Goal: Information Seeking & Learning: Learn about a topic

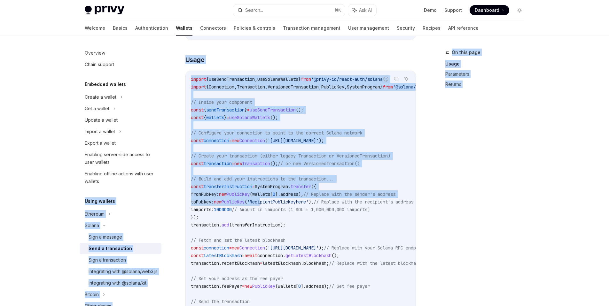
drag, startPoint x: 274, startPoint y: 199, endPoint x: 159, endPoint y: 197, distance: 115.4
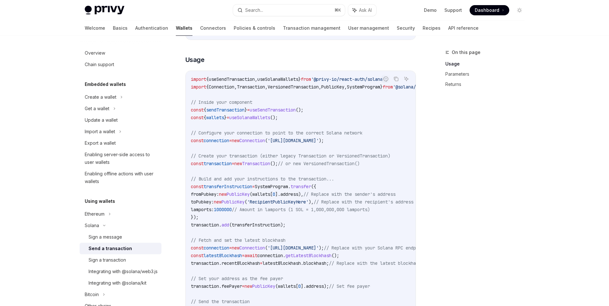
click at [295, 205] on code "import { useSendTransaction , useSolanaWallets } from '@privy-io/react-auth/sol…" at bounding box center [359, 217] width 337 height 284
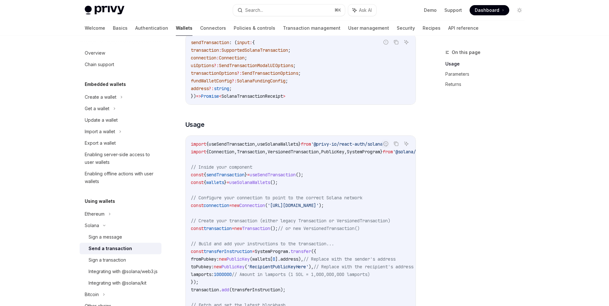
scroll to position [145, 0]
click at [288, 143] on span "useSolanaWallets" at bounding box center [277, 145] width 41 height 6
copy span "useSolanaWallets"
type textarea "*"
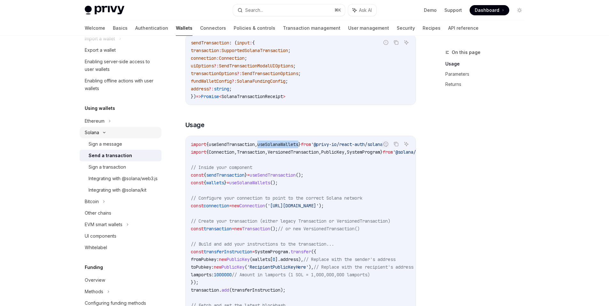
scroll to position [118, 0]
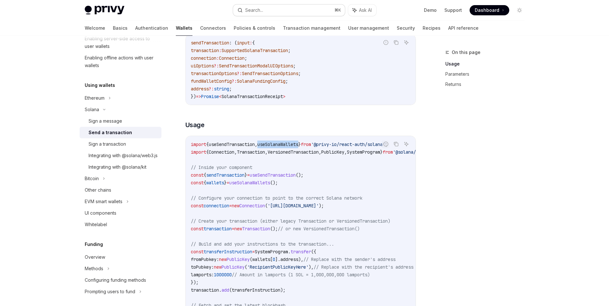
click at [265, 12] on button "Search... ⌘ K" at bounding box center [289, 10] width 112 height 12
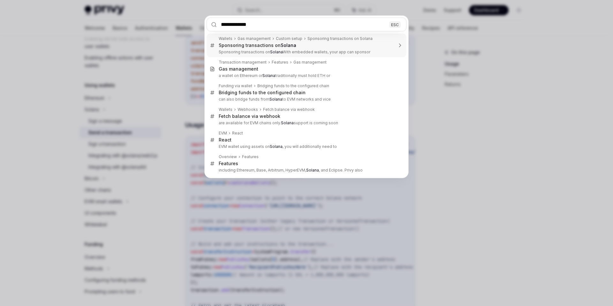
type input "**********"
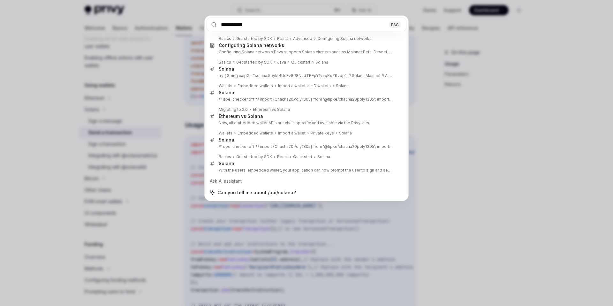
type input "**********"
click at [151, 107] on div "**********" at bounding box center [306, 153] width 613 height 306
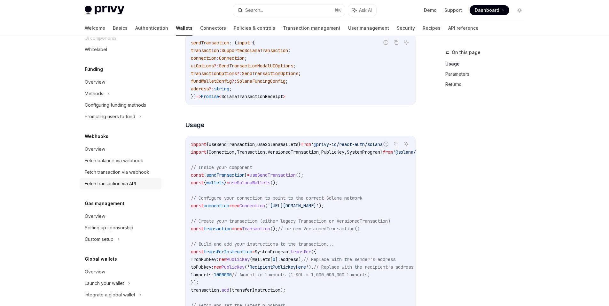
scroll to position [294, 0]
click at [139, 165] on link "Fetch balance via webhook" at bounding box center [121, 160] width 82 height 12
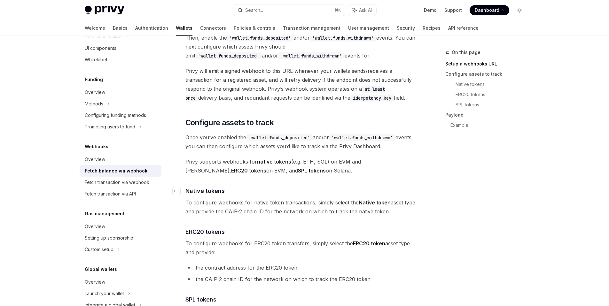
scroll to position [229, 0]
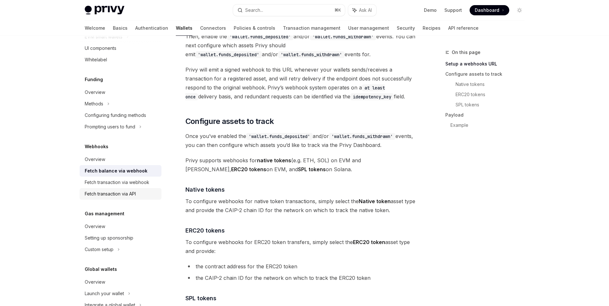
click at [110, 194] on div "Fetch transaction via API" at bounding box center [110, 194] width 51 height 8
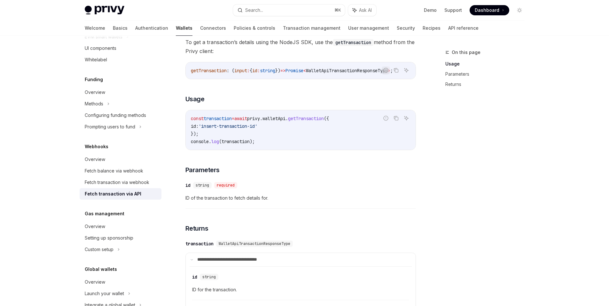
scroll to position [24, 0]
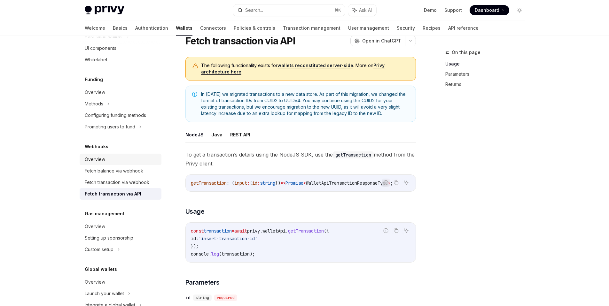
click at [116, 159] on div "Overview" at bounding box center [121, 160] width 73 height 8
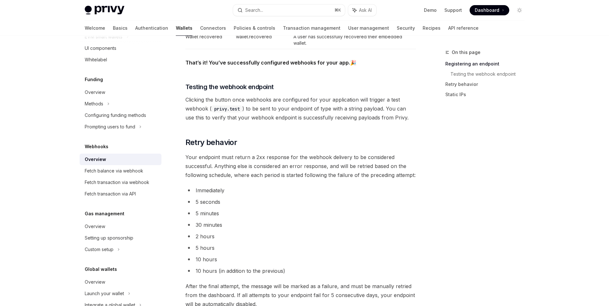
scroll to position [462, 0]
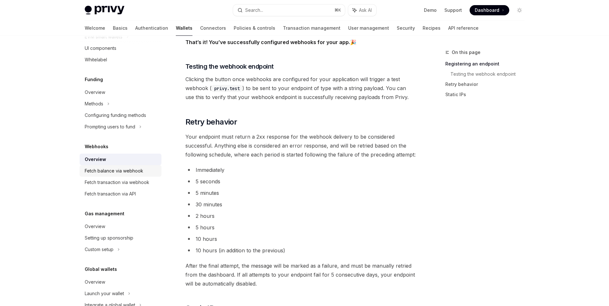
click at [130, 169] on div "Fetch balance via webhook" at bounding box center [114, 171] width 58 height 8
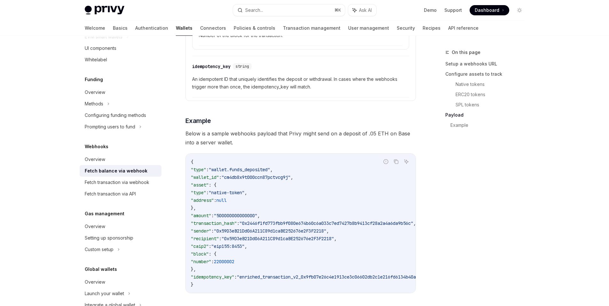
scroll to position [1055, 0]
click at [126, 185] on div "Fetch transaction via webhook" at bounding box center [117, 183] width 65 height 8
type textarea "*"
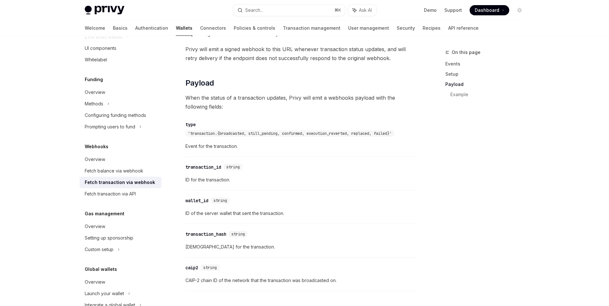
scroll to position [654, 0]
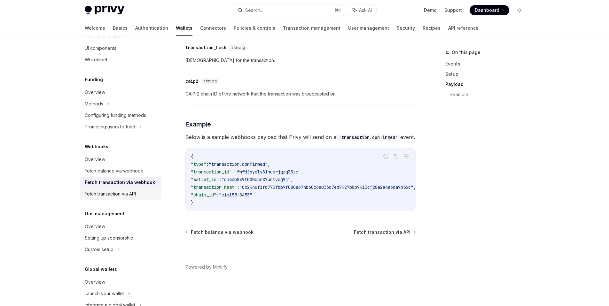
click at [116, 196] on div "Fetch transaction via API" at bounding box center [110, 194] width 51 height 8
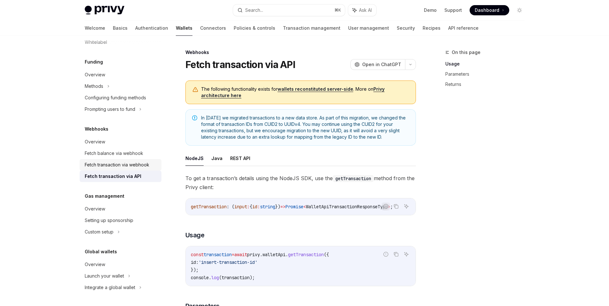
click at [111, 164] on div "Fetch transaction via webhook" at bounding box center [117, 165] width 65 height 8
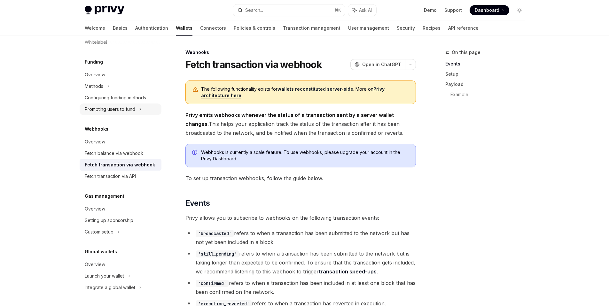
click at [127, 113] on div "Prompting users to fund" at bounding box center [121, 110] width 82 height 12
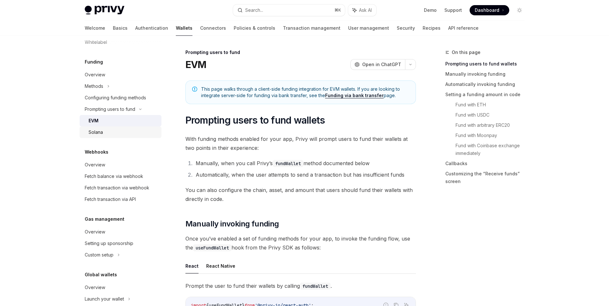
click at [125, 127] on link "Solana" at bounding box center [121, 133] width 82 height 12
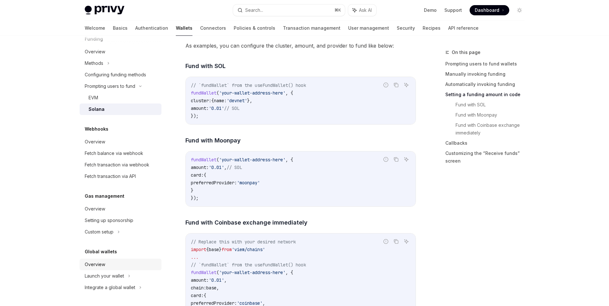
scroll to position [724, 0]
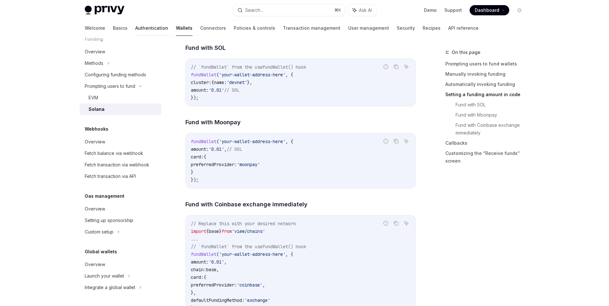
click at [135, 28] on link "Authentication" at bounding box center [151, 27] width 33 height 15
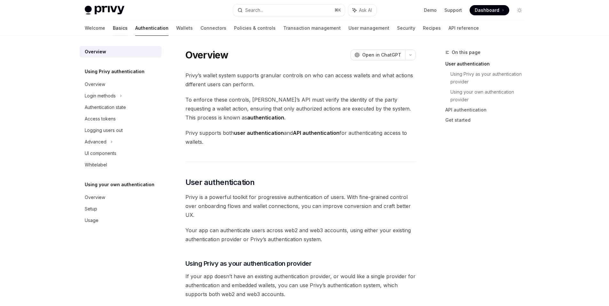
click at [113, 28] on link "Basics" at bounding box center [120, 27] width 15 height 15
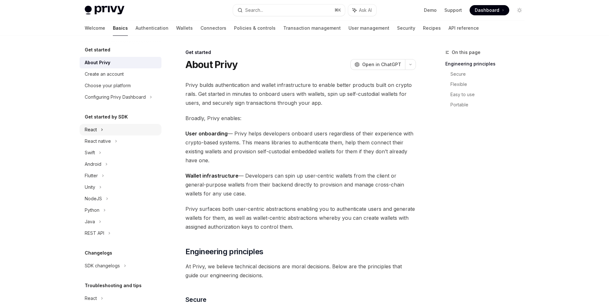
click at [111, 131] on div "React" at bounding box center [121, 130] width 82 height 12
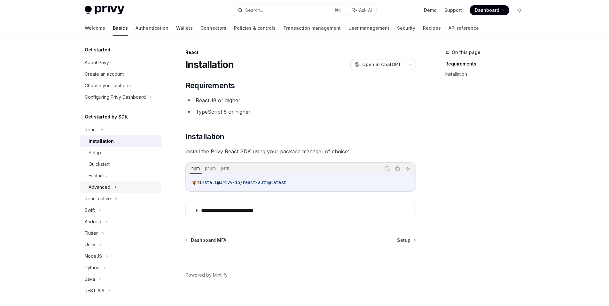
click at [117, 188] on div "Advanced" at bounding box center [121, 187] width 82 height 12
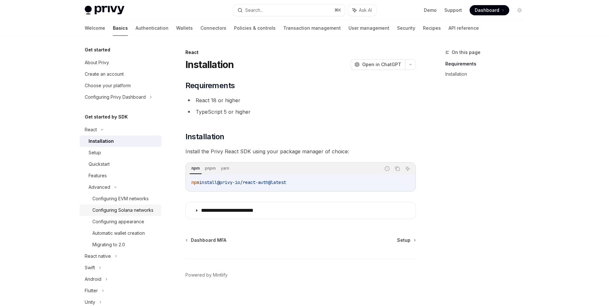
click at [137, 211] on div "Configuring Solana networks" at bounding box center [122, 210] width 61 height 8
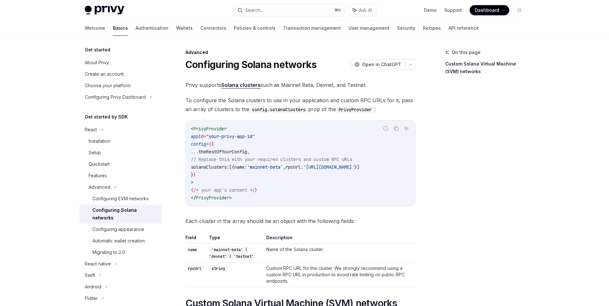
drag, startPoint x: 351, startPoint y: 209, endPoint x: 386, endPoint y: 211, distance: 34.9
click at [386, 211] on div "Privy supports Solana clusters such as Mainnet Beta, Devnet, and Testnet. To co…" at bounding box center [300, 267] width 230 height 373
drag, startPoint x: 199, startPoint y: 168, endPoint x: 411, endPoint y: 177, distance: 212.0
click at [410, 177] on code "< PrivyProvider appId = "your-privy-app-id" config = { { ... theRestOfYourConfi…" at bounding box center [300, 163] width 219 height 77
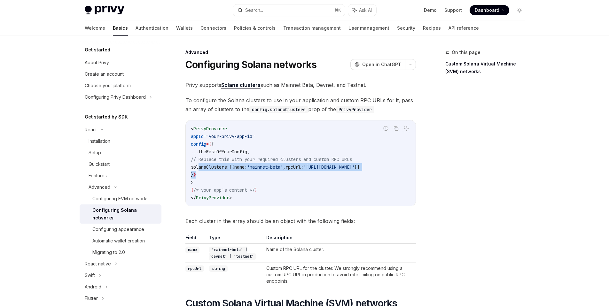
copy code "solanaClusters: [{ name: 'mainnet-beta' , rpcUrl: '[URL][DOMAIN_NAME]' }] } }"
click at [258, 206] on div "< PrivyProvider appId = "your-privy-app-id" config = { { ... theRestOfYourConfi…" at bounding box center [301, 163] width 230 height 86
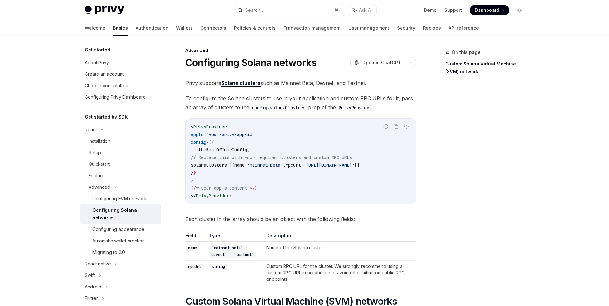
scroll to position [0, 0]
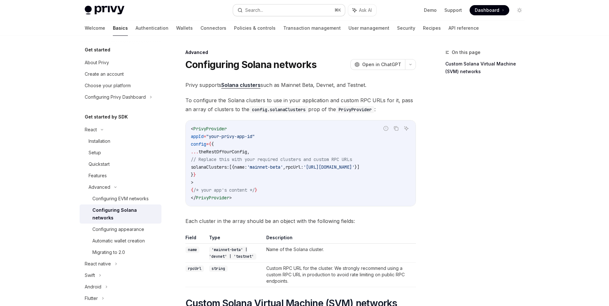
click at [284, 13] on button "Search... ⌘ K" at bounding box center [289, 10] width 112 height 12
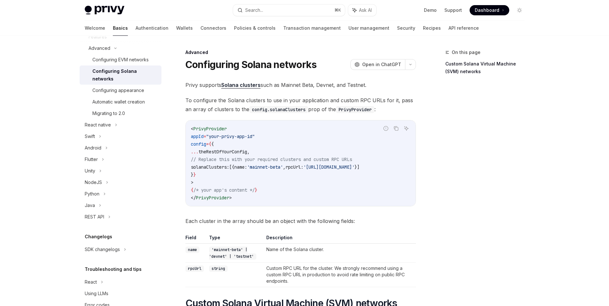
scroll to position [141, 0]
click at [241, 84] on link "Solana clusters" at bounding box center [240, 85] width 39 height 7
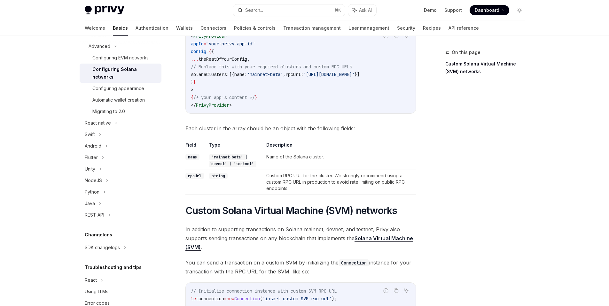
scroll to position [101, 0]
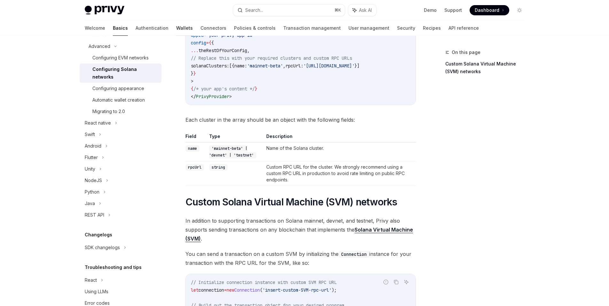
click at [176, 29] on link "Wallets" at bounding box center [184, 27] width 17 height 15
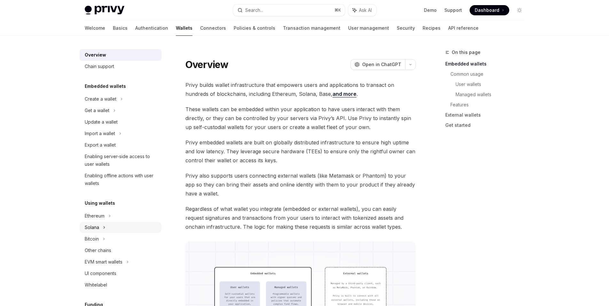
click at [119, 232] on div "Solana" at bounding box center [121, 228] width 82 height 12
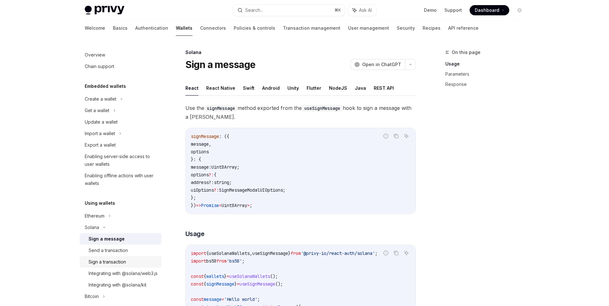
click at [125, 263] on div "Sign a transaction" at bounding box center [106, 262] width 37 height 8
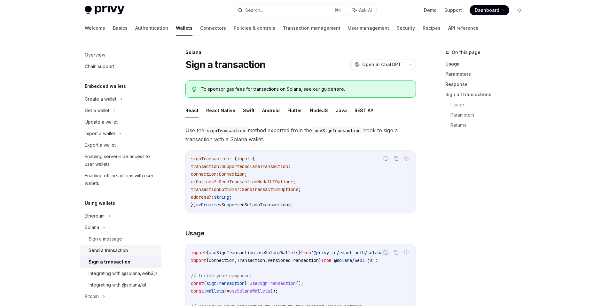
click at [128, 254] on div "Send a transaction" at bounding box center [122, 251] width 69 height 8
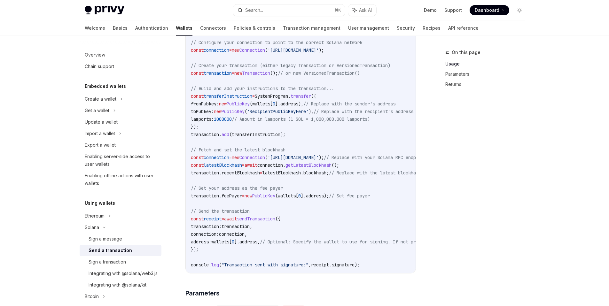
scroll to position [344, 0]
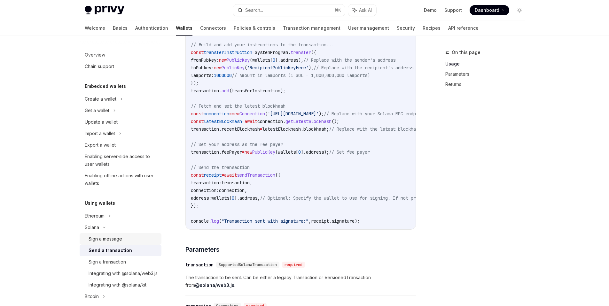
click at [114, 240] on div "Sign a message" at bounding box center [105, 239] width 34 height 8
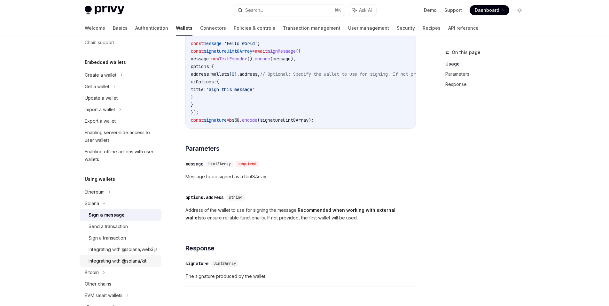
scroll to position [40, 0]
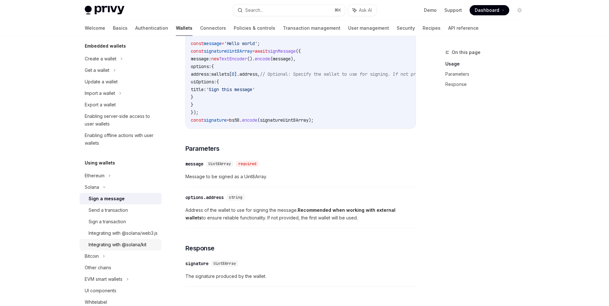
click at [125, 249] on div "Integrating with @solana/kit" at bounding box center [117, 245] width 58 height 8
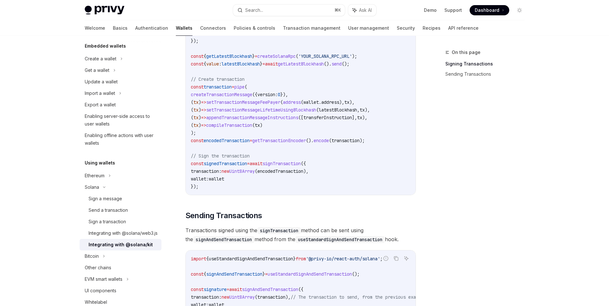
scroll to position [391, 0]
click at [103, 237] on div "Integrating with @solana/web3.js" at bounding box center [122, 233] width 69 height 8
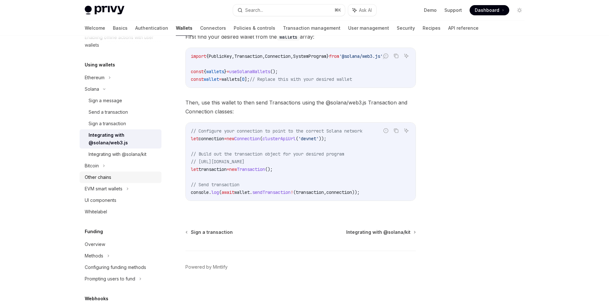
scroll to position [140, 0]
click at [116, 255] on div "Methods" at bounding box center [121, 255] width 82 height 12
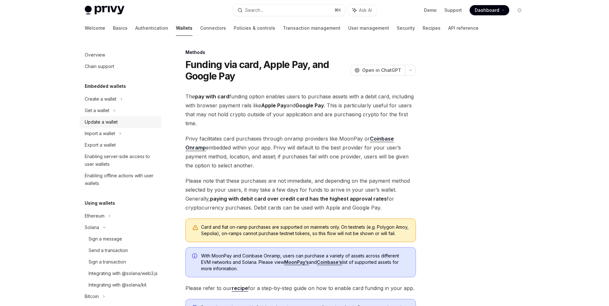
click at [119, 126] on link "Update a wallet" at bounding box center [121, 122] width 82 height 12
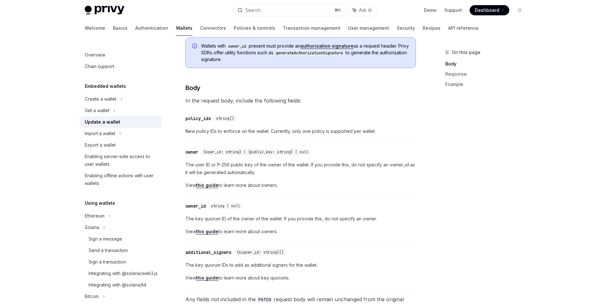
scroll to position [125, 0]
click at [283, 30] on link "Transaction management" at bounding box center [312, 27] width 58 height 15
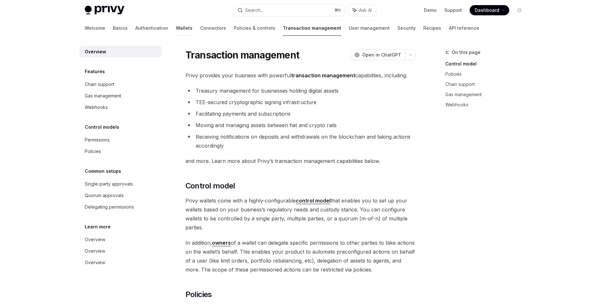
click at [176, 30] on link "Wallets" at bounding box center [184, 27] width 17 height 15
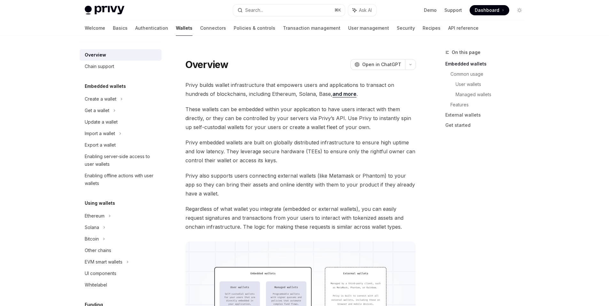
click at [135, 27] on link "Authentication" at bounding box center [151, 27] width 33 height 15
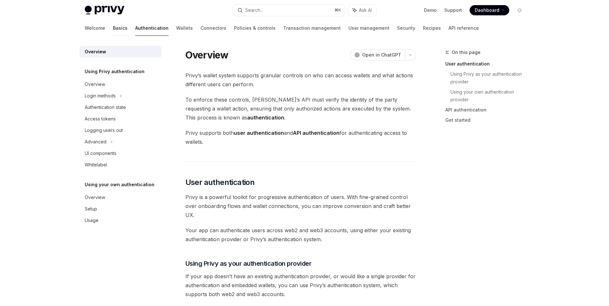
click at [113, 28] on link "Basics" at bounding box center [120, 27] width 15 height 15
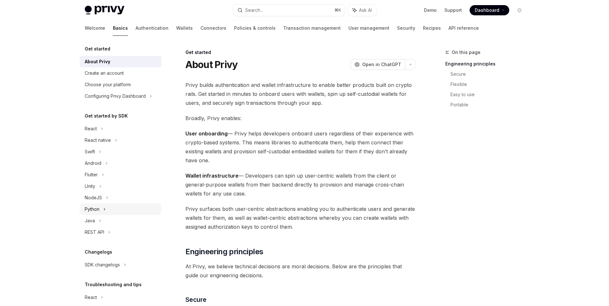
scroll to position [1, 0]
click at [107, 131] on div "React" at bounding box center [121, 129] width 82 height 12
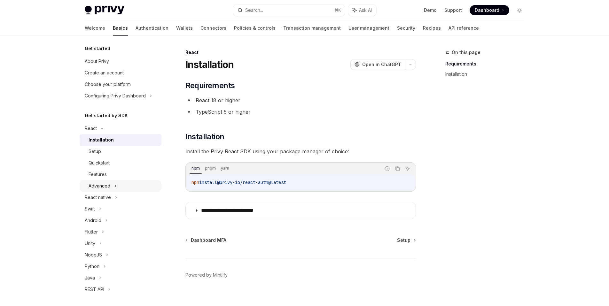
click at [123, 183] on div "Advanced" at bounding box center [121, 186] width 82 height 12
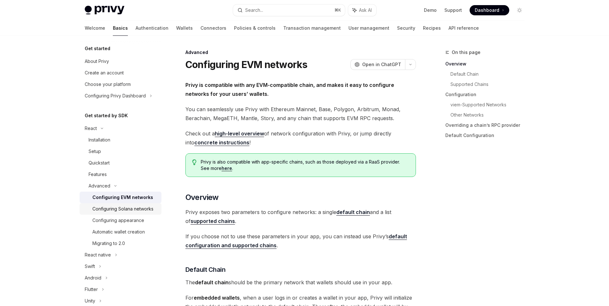
click at [141, 215] on link "Configuring Solana networks" at bounding box center [121, 209] width 82 height 12
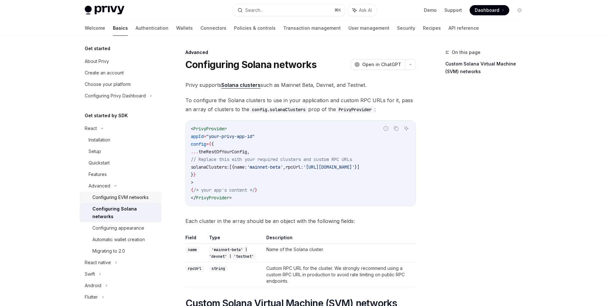
click at [138, 198] on div "Configuring EVM networks" at bounding box center [120, 198] width 56 height 8
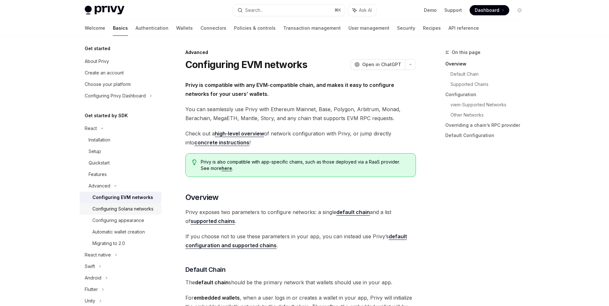
click at [139, 212] on div "Configuring Solana networks" at bounding box center [122, 209] width 61 height 8
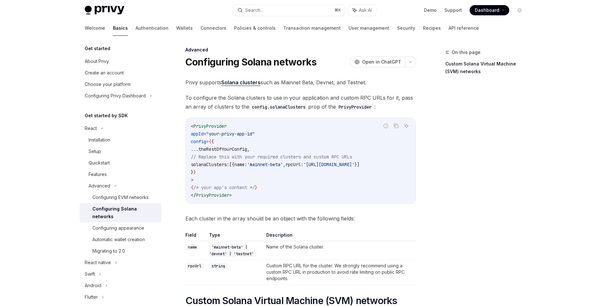
scroll to position [245, 0]
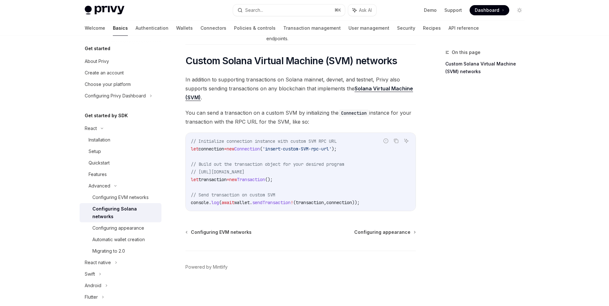
click at [472, 59] on link "Custom Solana Virtual Machine (SVM) networks" at bounding box center [487, 68] width 84 height 18
click at [176, 31] on link "Wallets" at bounding box center [184, 27] width 17 height 15
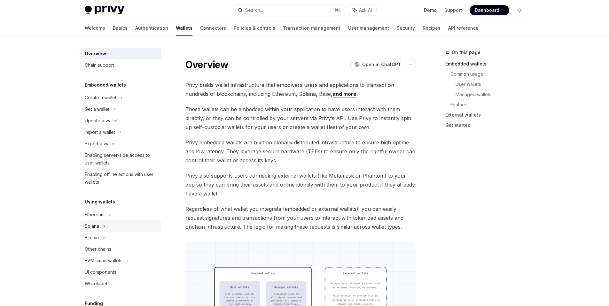
click at [112, 224] on div "Solana" at bounding box center [121, 226] width 82 height 12
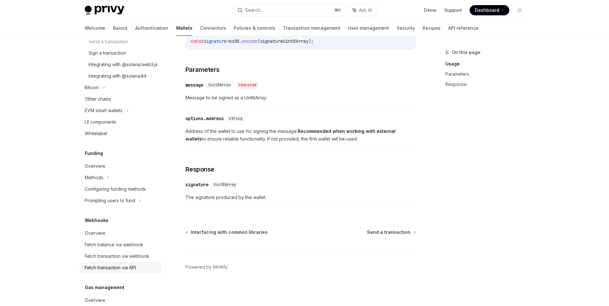
scroll to position [210, 0]
click at [135, 248] on div "Fetch balance via webhook" at bounding box center [114, 244] width 58 height 8
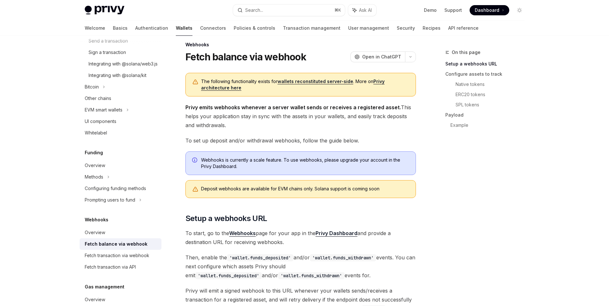
scroll to position [8, 0]
click at [239, 234] on strong "Webhooks" at bounding box center [242, 233] width 27 height 6
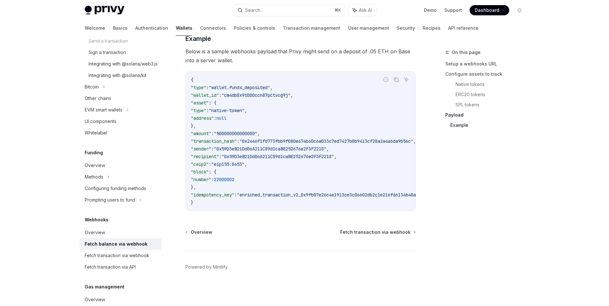
scroll to position [1139, 0]
click at [139, 259] on div "Fetch transaction via webhook" at bounding box center [117, 256] width 65 height 8
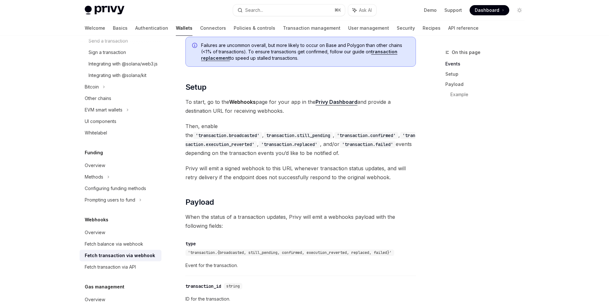
scroll to position [342, 0]
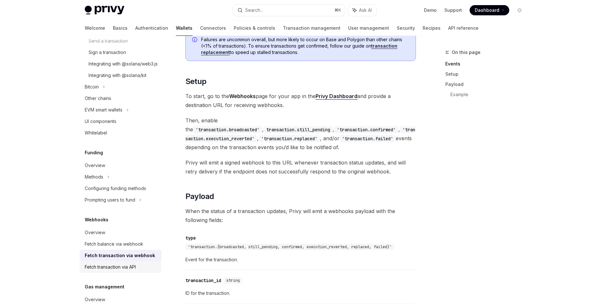
click at [125, 271] on div "Fetch transaction via API" at bounding box center [110, 267] width 51 height 8
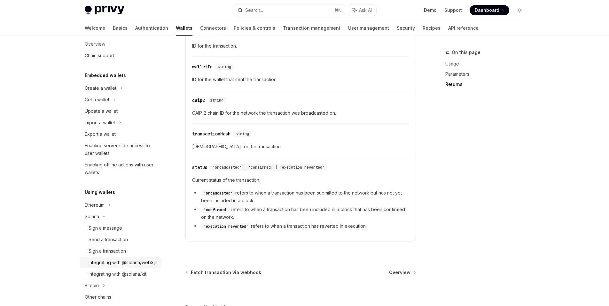
scroll to position [11, 0]
type textarea "*"
